Goal: Task Accomplishment & Management: Use online tool/utility

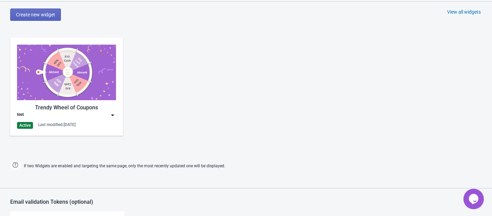
scroll to position [363, 0]
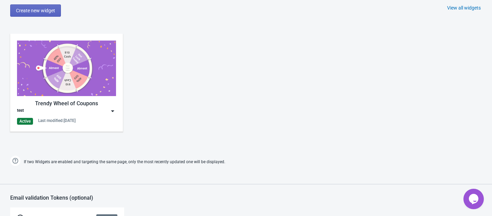
click at [110, 110] on img at bounding box center [112, 111] width 7 height 7
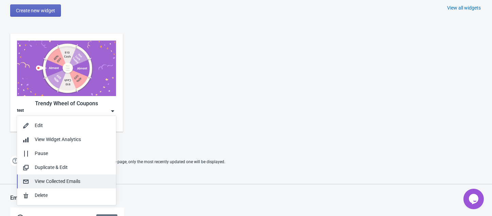
click at [63, 179] on div "View Collected Emails" at bounding box center [73, 181] width 76 height 7
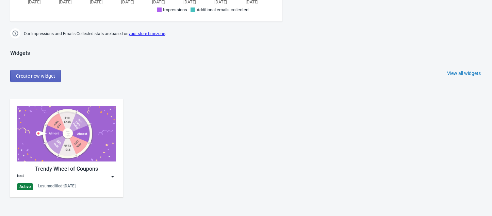
scroll to position [363, 0]
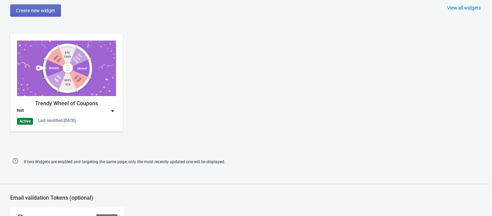
click at [114, 108] on img at bounding box center [112, 111] width 7 height 7
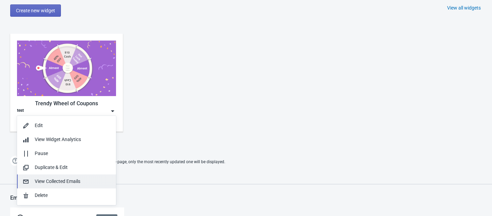
click at [57, 179] on div "View Collected Emails" at bounding box center [73, 181] width 76 height 7
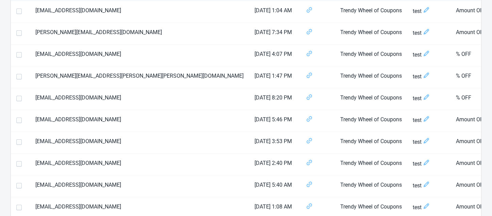
scroll to position [91, 0]
